Goal: Check status: Check status

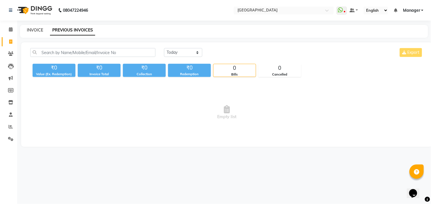
click at [34, 28] on link "INVOICE" at bounding box center [35, 29] width 16 height 5
select select "service"
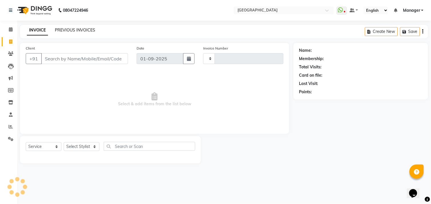
click at [74, 30] on link "PREVIOUS INVOICES" at bounding box center [75, 29] width 40 height 5
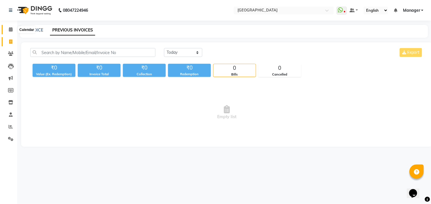
click at [11, 31] on icon at bounding box center [11, 29] width 4 height 4
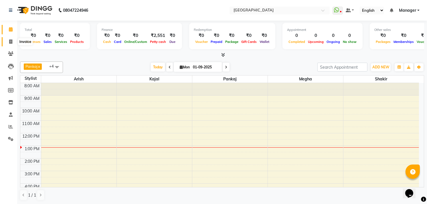
click at [11, 39] on span at bounding box center [11, 42] width 10 height 7
select select "service"
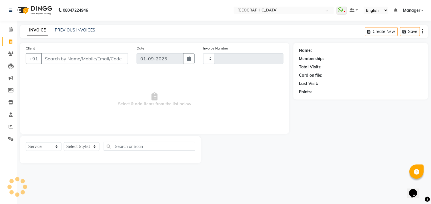
type input "0994"
select select "7871"
click at [69, 29] on link "PREVIOUS INVOICES" at bounding box center [75, 29] width 40 height 5
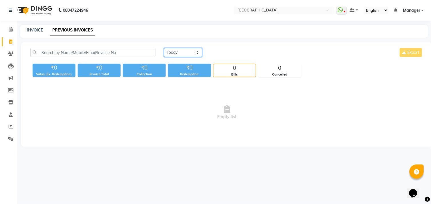
click at [181, 50] on select "[DATE] [DATE] Custom Range" at bounding box center [183, 52] width 38 height 9
select select "[DATE]"
click at [164, 48] on select "[DATE] [DATE] Custom Range" at bounding box center [183, 52] width 38 height 9
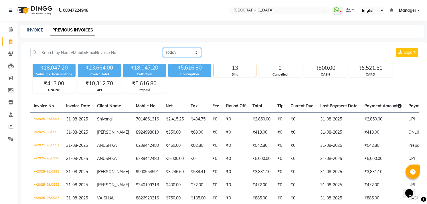
click at [175, 51] on select "[DATE] [DATE] Custom Range" at bounding box center [182, 52] width 38 height 9
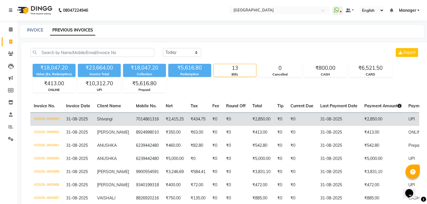
click at [364, 113] on td "₹2,850.00" at bounding box center [383, 118] width 44 height 13
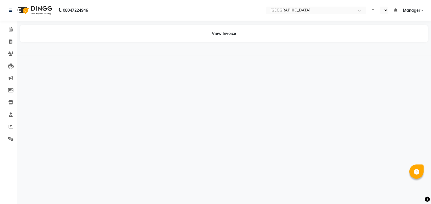
select select "en"
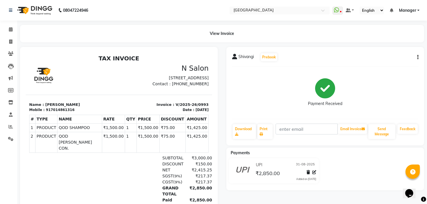
click at [418, 58] on icon "button" at bounding box center [417, 57] width 1 height 0
click at [382, 83] on div "Payment Received" at bounding box center [325, 92] width 186 height 43
click at [8, 38] on link "Invoice" at bounding box center [9, 41] width 14 height 9
select select "service"
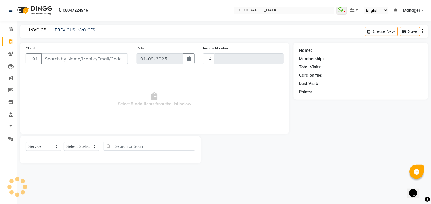
type input "0994"
select select "7871"
click at [80, 29] on link "PREVIOUS INVOICES" at bounding box center [75, 29] width 40 height 5
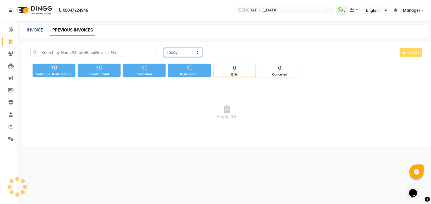
click at [186, 53] on select "[DATE] [DATE] Custom Range" at bounding box center [183, 52] width 38 height 9
select select "[DATE]"
click at [164, 48] on select "[DATE] [DATE] Custom Range" at bounding box center [183, 52] width 38 height 9
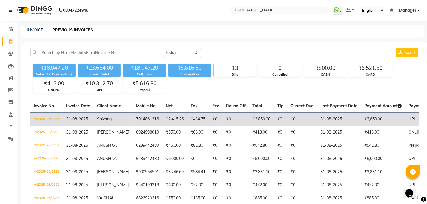
click at [196, 121] on td "₹434.75" at bounding box center [198, 118] width 22 height 13
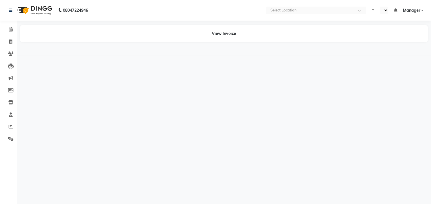
select select "en"
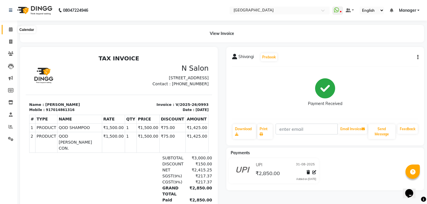
click at [9, 29] on icon at bounding box center [11, 29] width 4 height 4
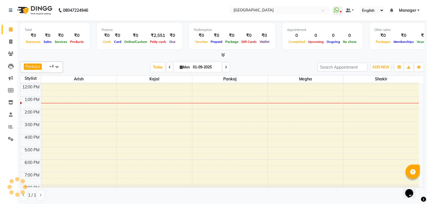
scroll to position [0, 0]
